Goal: Obtain resource: Download file/media

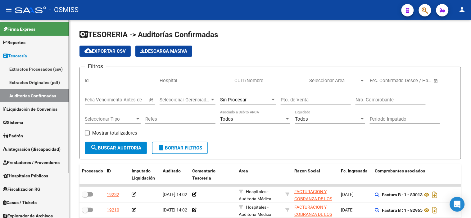
click at [35, 107] on span "Liquidación de Convenios" at bounding box center [30, 109] width 54 height 7
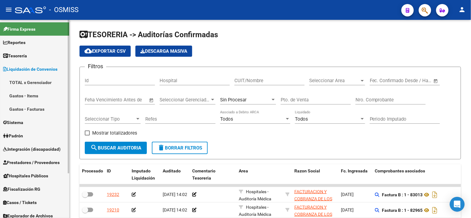
click at [49, 151] on span "Integración (discapacidad)" at bounding box center [31, 149] width 57 height 7
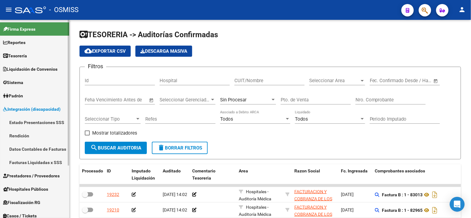
click at [47, 176] on span "Prestadores / Proveedores" at bounding box center [31, 176] width 57 height 7
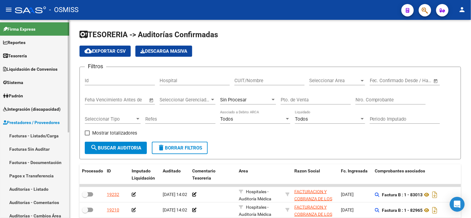
click at [32, 139] on link "Facturas - Listado/Carga" at bounding box center [34, 135] width 69 height 13
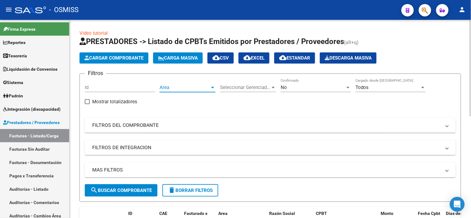
click at [202, 88] on span "Area" at bounding box center [185, 88] width 50 height 6
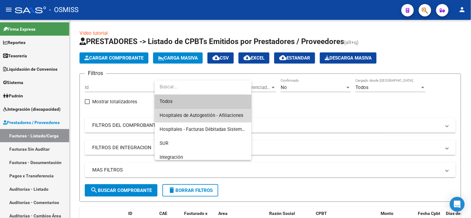
click at [209, 111] on span "Hospitales de Autogestión - Afiliaciones" at bounding box center [203, 116] width 87 height 14
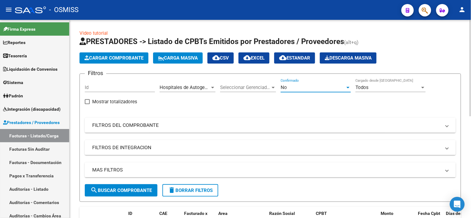
click at [304, 86] on div "No" at bounding box center [313, 88] width 65 height 6
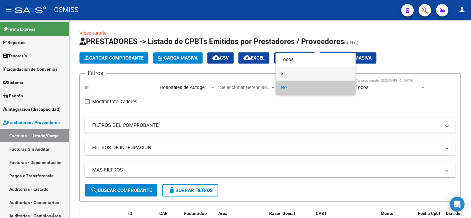
click at [309, 75] on span "Si" at bounding box center [316, 74] width 70 height 14
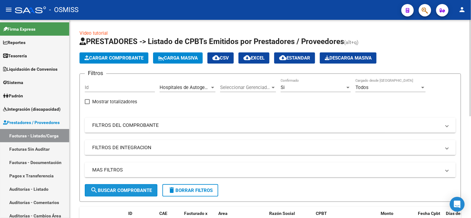
click at [148, 191] on span "search Buscar Comprobante" at bounding box center [120, 191] width 61 height 6
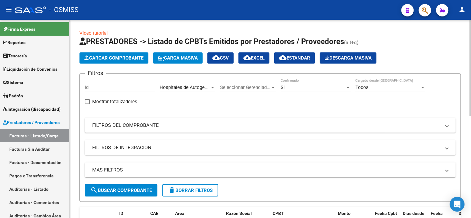
click at [241, 165] on mat-expansion-panel-header "MAS FILTROS" at bounding box center [270, 170] width 371 height 15
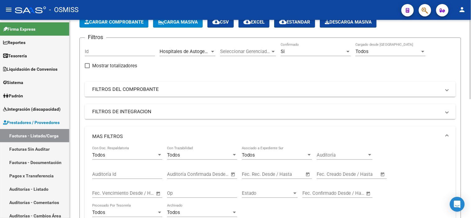
scroll to position [69, 0]
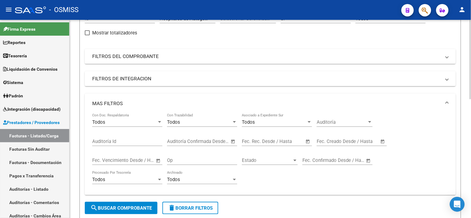
click at [263, 144] on span "–" at bounding box center [264, 142] width 3 height 6
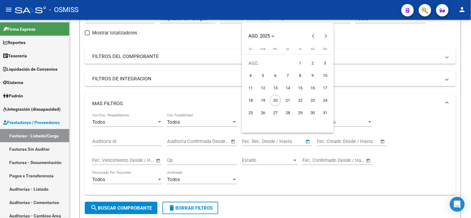
click at [263, 99] on span "19" at bounding box center [262, 100] width 11 height 11
type input "[DATE]"
click at [263, 99] on span "19" at bounding box center [262, 100] width 11 height 11
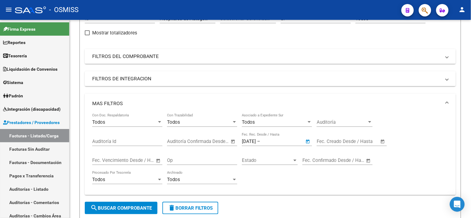
type input "[DATE]"
click at [129, 204] on button "search Buscar Comprobante" at bounding box center [121, 208] width 73 height 12
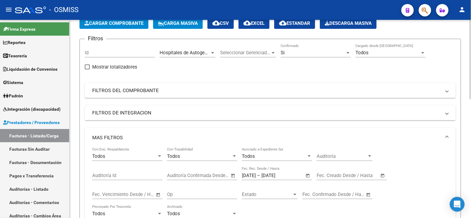
scroll to position [20, 0]
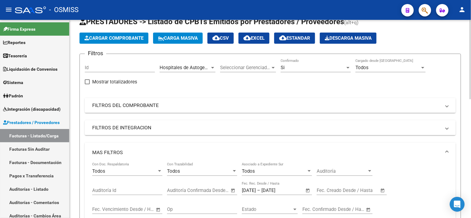
click at [259, 36] on span "cloud_download EXCEL" at bounding box center [253, 38] width 21 height 6
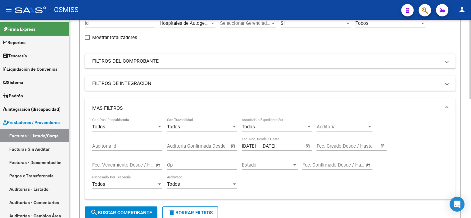
scroll to position [0, 0]
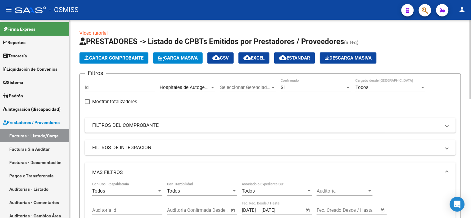
click at [251, 60] on mat-icon "cloud_download" at bounding box center [246, 57] width 7 height 7
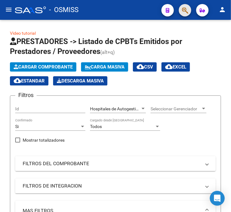
click at [188, 10] on button "button" at bounding box center [185, 10] width 12 height 12
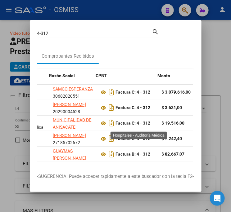
drag, startPoint x: 109, startPoint y: 125, endPoint x: 125, endPoint y: 125, distance: 15.8
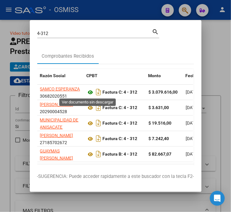
click at [87, 89] on icon at bounding box center [91, 92] width 8 height 7
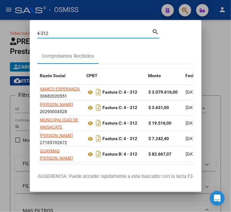
click at [61, 31] on input "4-312" at bounding box center [94, 34] width 115 height 6
click at [61, 33] on input "4-312" at bounding box center [94, 34] width 115 height 6
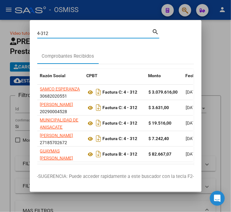
click at [61, 33] on input "4-312" at bounding box center [94, 34] width 115 height 6
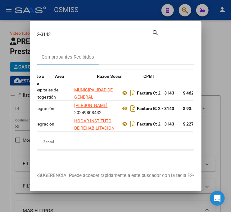
scroll to position [0, 140]
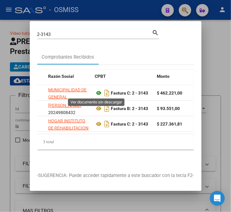
click at [97, 94] on icon at bounding box center [99, 92] width 8 height 7
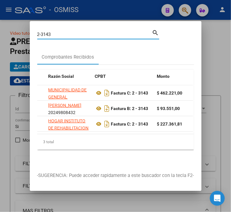
click at [63, 34] on input "2-3143" at bounding box center [94, 35] width 115 height 6
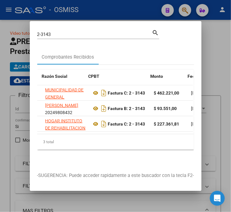
scroll to position [0, 146]
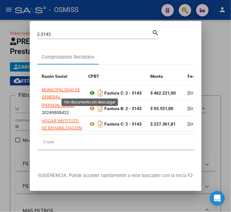
click at [91, 93] on icon at bounding box center [93, 92] width 8 height 7
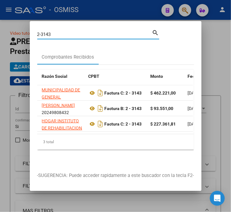
drag, startPoint x: 53, startPoint y: 34, endPoint x: 25, endPoint y: 36, distance: 27.7
click at [25, 36] on div "2-3143 Buscar (apellido, dni, cuil, nro traspaso, cuit, obra social) search Com…" at bounding box center [115, 106] width 231 height 212
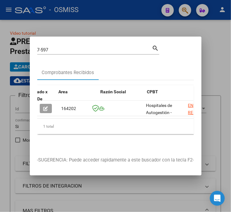
scroll to position [0, 91]
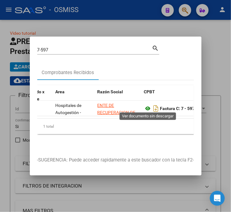
click at [148, 106] on icon at bounding box center [148, 108] width 8 height 7
click at [146, 106] on icon at bounding box center [148, 108] width 8 height 7
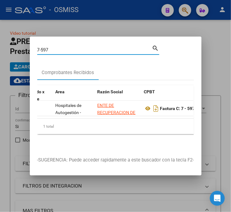
click at [73, 48] on input "7-597" at bounding box center [94, 50] width 115 height 6
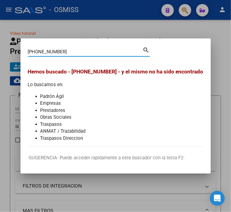
drag, startPoint x: 37, startPoint y: 52, endPoint x: 28, endPoint y: 17, distance: 36.0
click at [20, 44] on div "[PHONE_NUMBER] Buscar (apellido, dni, cuil, nro traspaso, cuit, obra social) se…" at bounding box center [115, 106] width 231 height 212
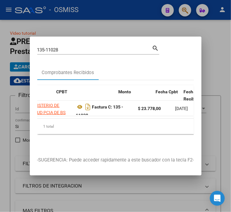
scroll to position [0, 188]
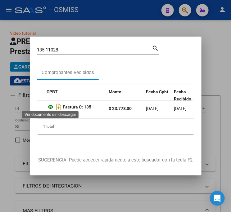
click at [48, 104] on icon at bounding box center [51, 106] width 8 height 7
click at [66, 47] on input "135-11028" at bounding box center [94, 50] width 115 height 6
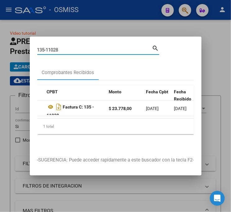
click at [66, 47] on input "135-11028" at bounding box center [94, 50] width 115 height 6
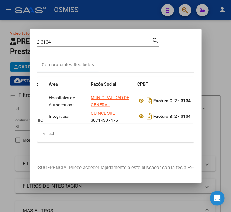
scroll to position [0, 107]
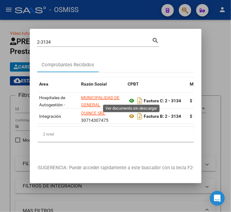
click at [130, 98] on icon at bounding box center [132, 100] width 8 height 7
click at [95, 41] on input "2-3134" at bounding box center [94, 42] width 115 height 6
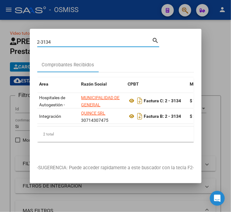
click at [95, 41] on input "2-3134" at bounding box center [94, 42] width 115 height 6
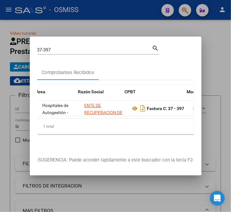
scroll to position [0, 129]
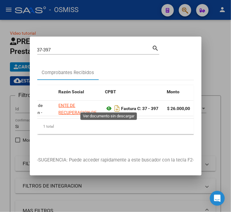
click at [107, 107] on icon at bounding box center [109, 108] width 8 height 7
click at [62, 48] on input "37-397" at bounding box center [94, 50] width 115 height 6
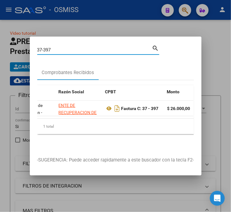
click at [62, 48] on input "37-397" at bounding box center [94, 50] width 115 height 6
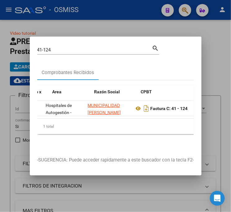
scroll to position [0, 113]
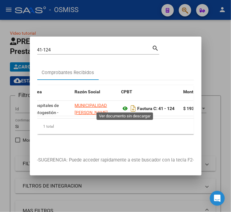
click at [127, 105] on icon at bounding box center [125, 108] width 8 height 7
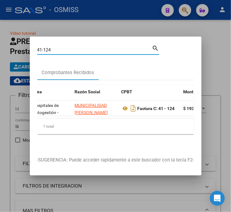
click at [59, 47] on input "41-124" at bounding box center [94, 50] width 115 height 6
drag, startPoint x: 59, startPoint y: 47, endPoint x: 44, endPoint y: 48, distance: 15.0
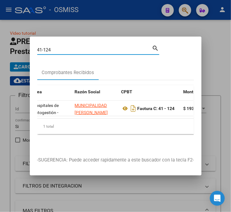
click at [44, 48] on input "41-124" at bounding box center [94, 50] width 115 height 6
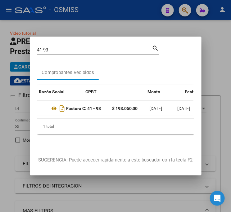
scroll to position [0, 188]
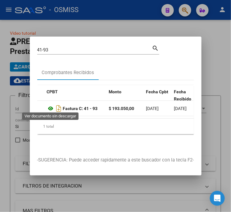
click at [50, 106] on icon at bounding box center [51, 108] width 8 height 7
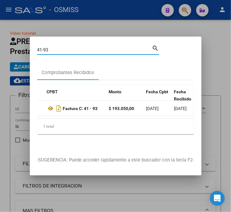
click at [55, 48] on input "41-93" at bounding box center [94, 50] width 115 height 6
click at [66, 47] on input "41-93" at bounding box center [94, 50] width 115 height 6
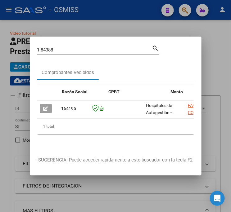
scroll to position [0, 129]
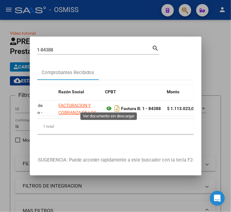
click at [111, 106] on icon at bounding box center [109, 108] width 8 height 7
click at [62, 48] on input "1-84388" at bounding box center [94, 50] width 115 height 6
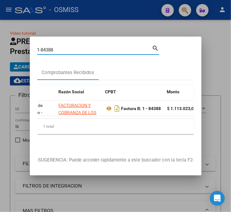
click at [62, 48] on input "1-84388" at bounding box center [94, 50] width 115 height 6
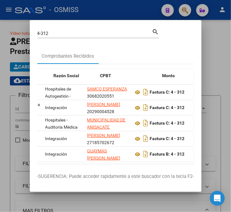
drag, startPoint x: 66, startPoint y: 117, endPoint x: 109, endPoint y: 111, distance: 43.3
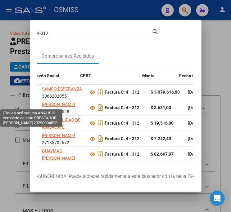
drag, startPoint x: 62, startPoint y: 102, endPoint x: 45, endPoint y: 103, distance: 16.8
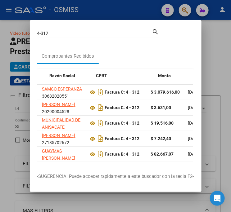
scroll to position [0, 139]
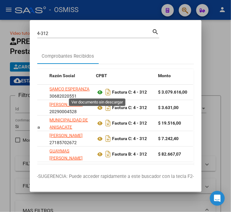
click at [98, 94] on icon at bounding box center [100, 92] width 8 height 7
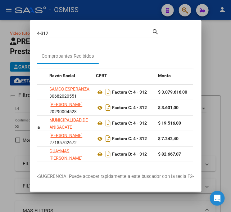
click at [63, 32] on input "4-312" at bounding box center [94, 34] width 115 height 6
type input "135-11028"
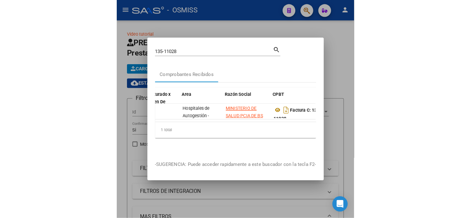
scroll to position [0, 83]
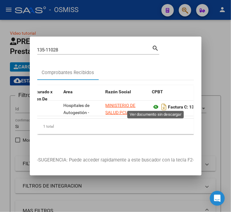
click at [155, 103] on icon at bounding box center [156, 106] width 8 height 7
click at [158, 105] on icon at bounding box center [156, 106] width 8 height 7
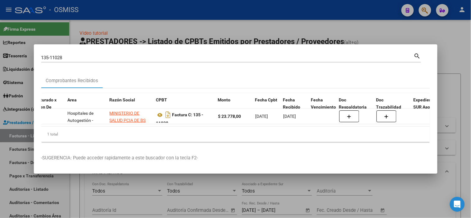
click at [157, 22] on div at bounding box center [235, 109] width 471 height 218
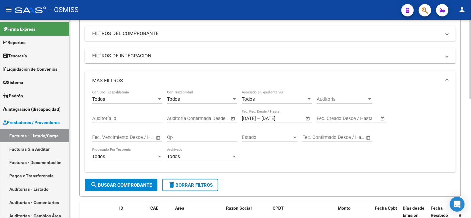
scroll to position [207, 0]
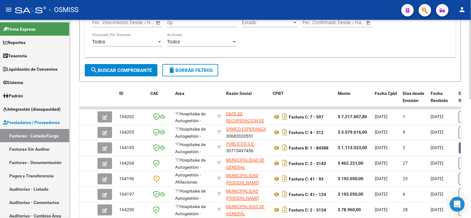
click at [152, 74] on button "search Buscar Comprobante" at bounding box center [121, 70] width 73 height 12
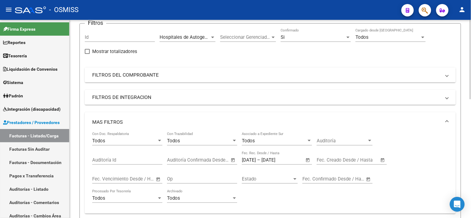
scroll to position [20, 0]
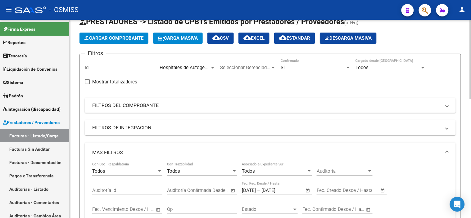
click at [263, 34] on button "cloud_download EXCEL" at bounding box center [253, 38] width 31 height 11
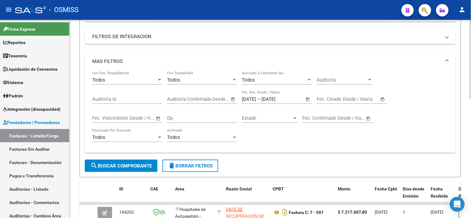
scroll to position [158, 0]
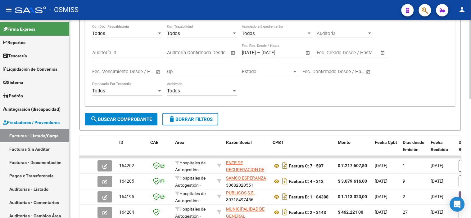
click at [150, 122] on span "search Buscar Comprobante" at bounding box center [120, 120] width 61 height 6
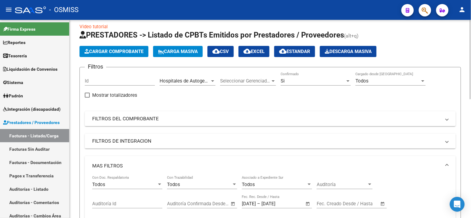
scroll to position [0, 0]
